Goal: Task Accomplishment & Management: Manage account settings

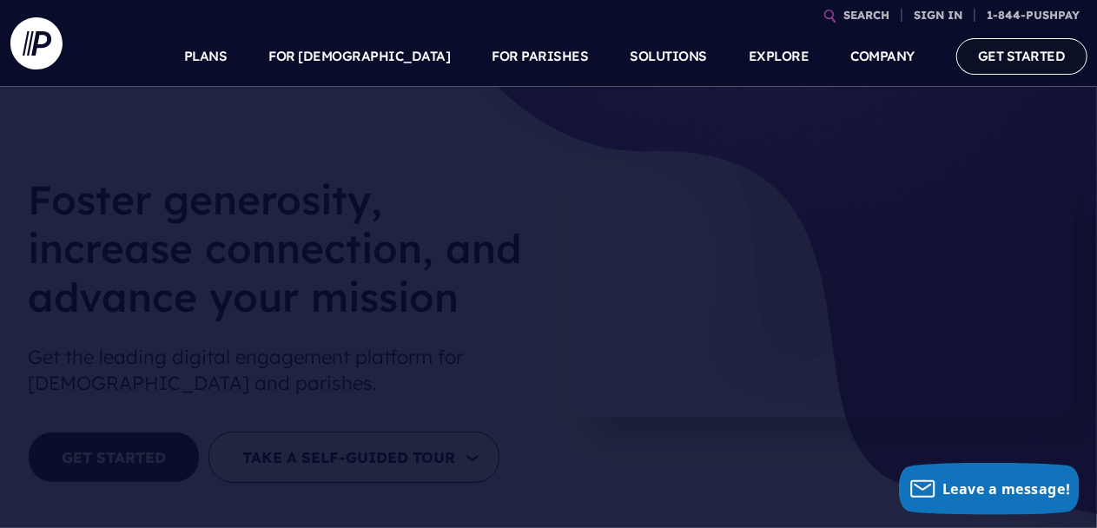
click at [1016, 46] on link "GET STARTED" at bounding box center [1021, 56] width 131 height 36
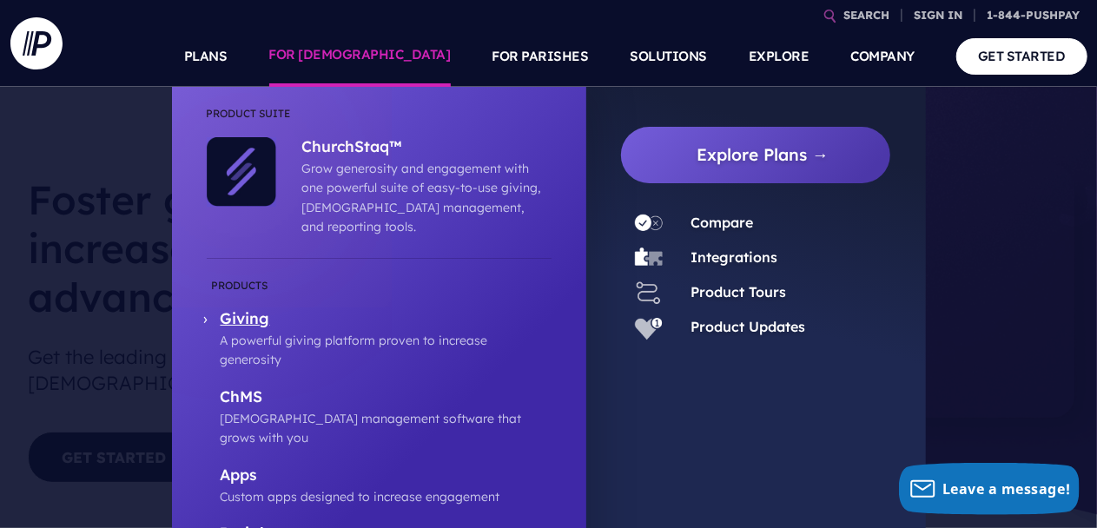
click at [240, 309] on p "Giving" at bounding box center [386, 320] width 331 height 22
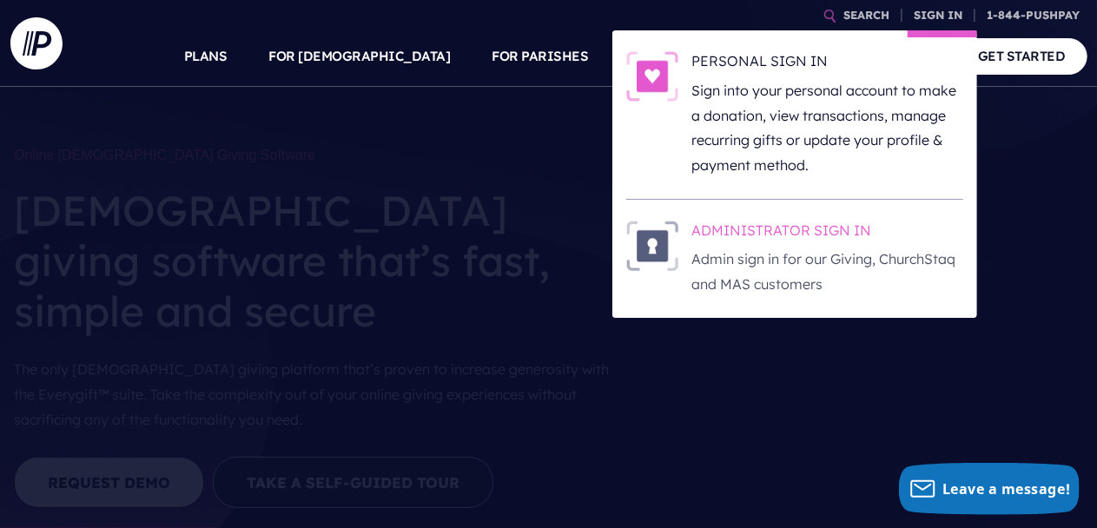
click at [754, 243] on h6 "ADMINISTRATOR SIGN IN" at bounding box center [827, 234] width 271 height 26
